Goal: Task Accomplishment & Management: Use online tool/utility

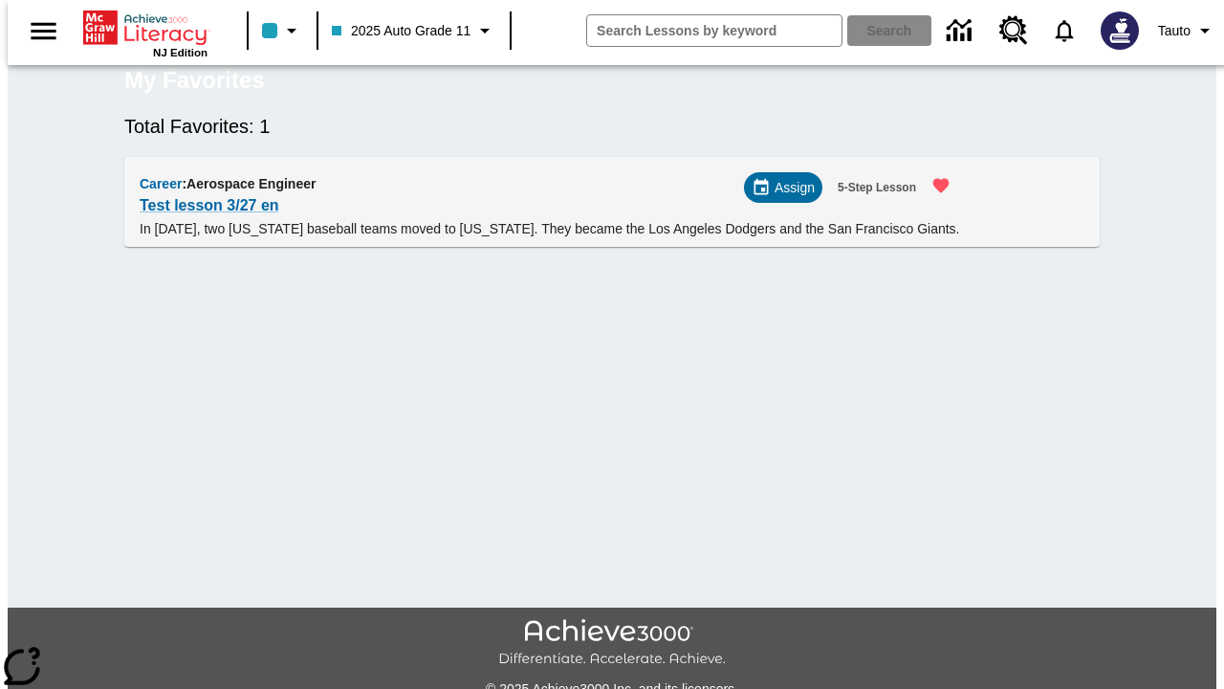
click at [791, 198] on span "Assign" at bounding box center [795, 188] width 40 height 20
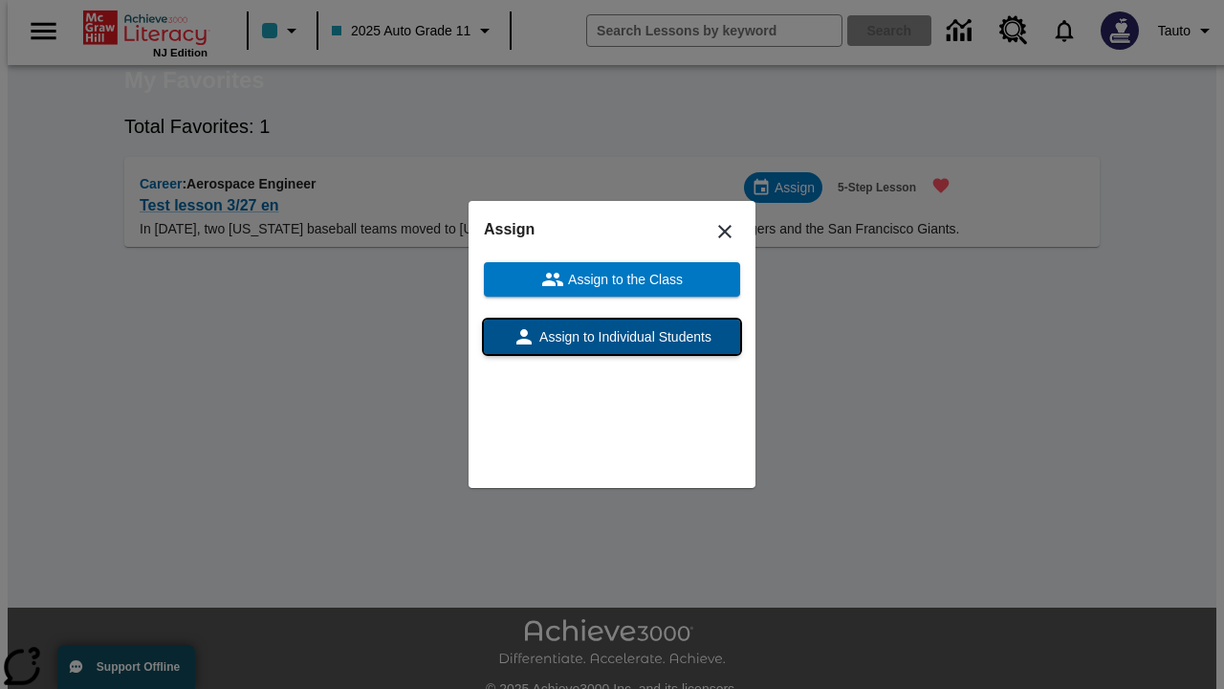
click at [612, 337] on span "Assign to Individual Students" at bounding box center [624, 337] width 176 height 20
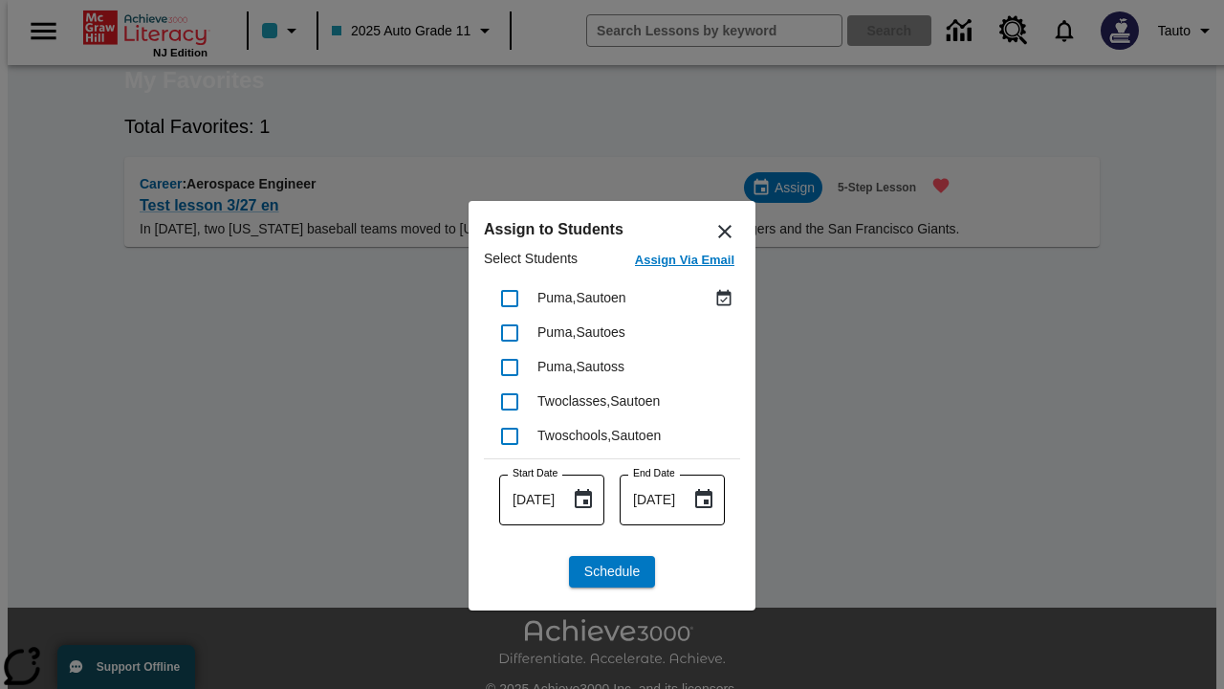
click at [510, 297] on input "checkbox" at bounding box center [510, 298] width 40 height 40
checkbox input "true"
click at [612, 571] on span "Schedule" at bounding box center [611, 571] width 55 height 20
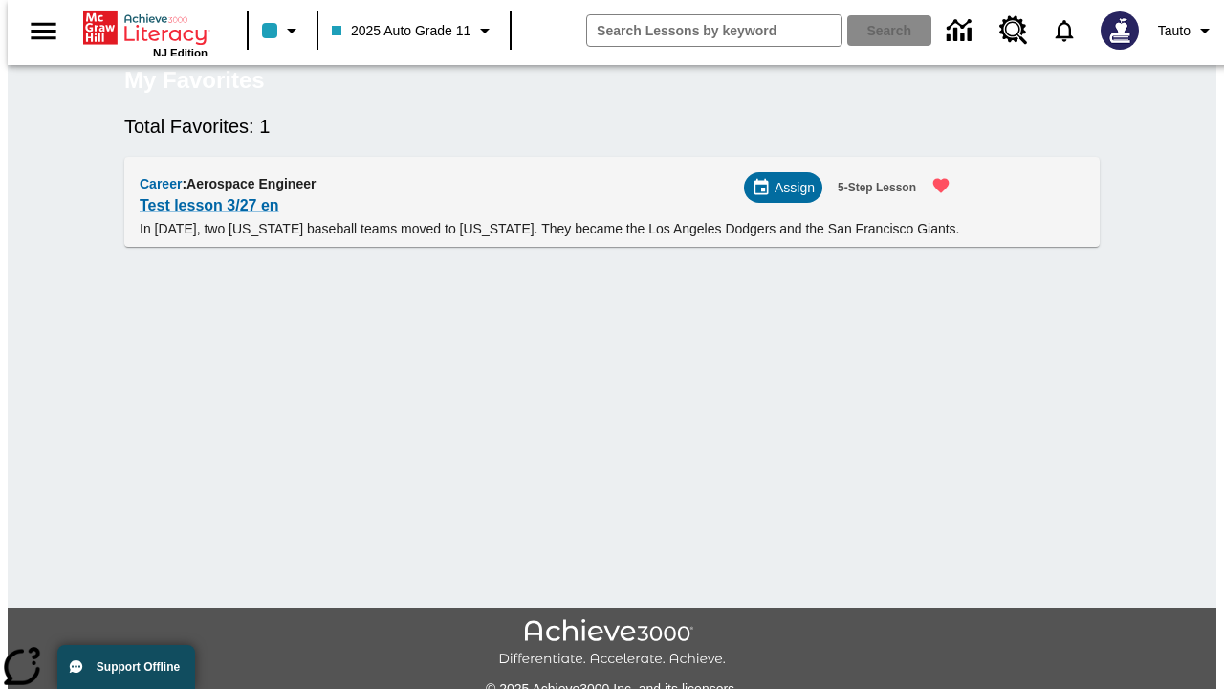
click at [789, 198] on span "Assign" at bounding box center [795, 188] width 40 height 20
